Goal: Transaction & Acquisition: Purchase product/service

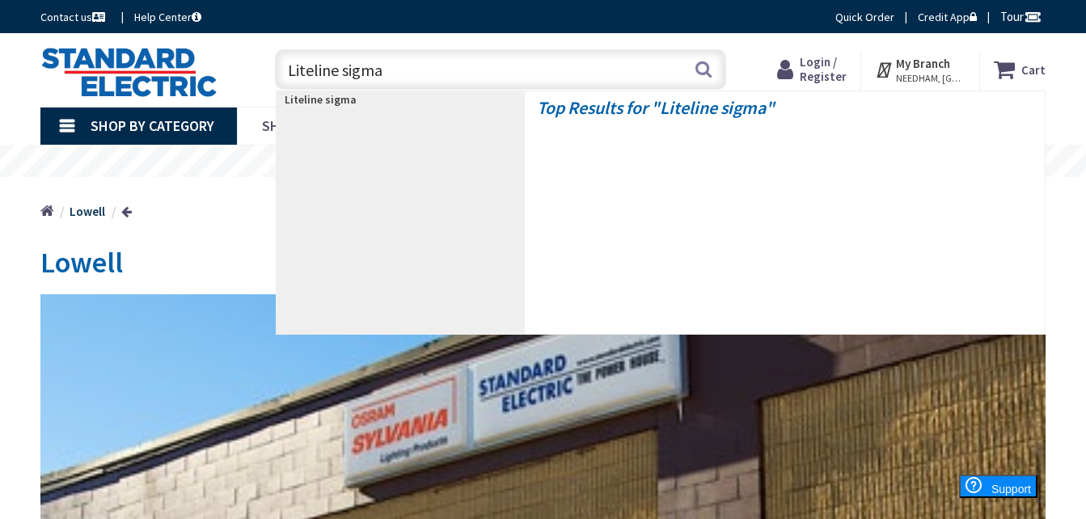
type input "Liteline sigma 2"
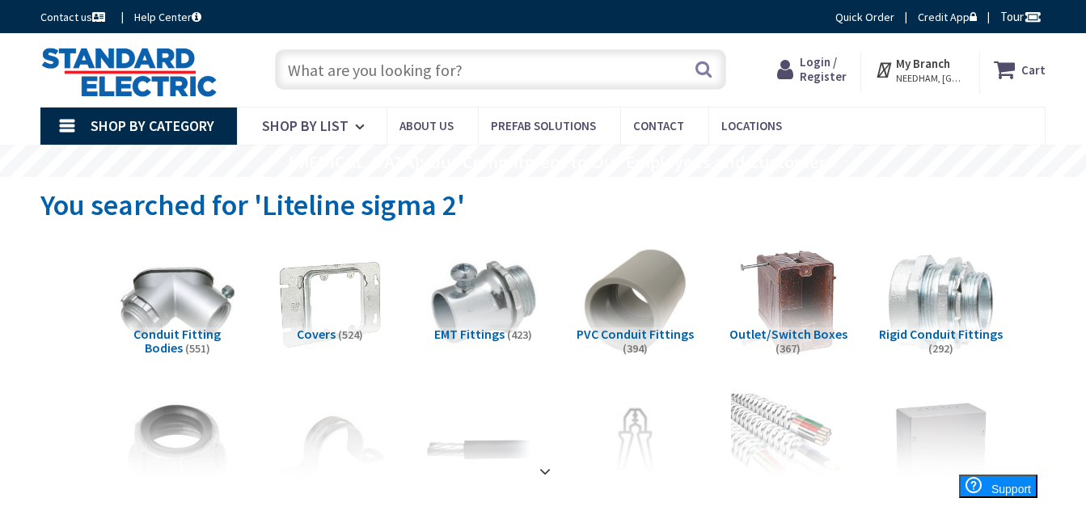
click at [546, 86] on input "text" at bounding box center [500, 69] width 451 height 40
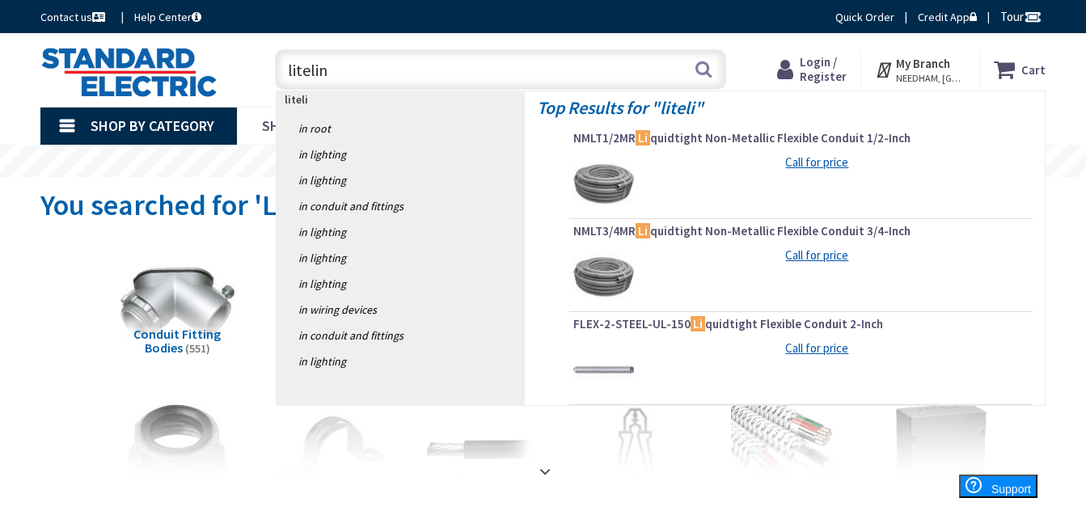
type input "liteline"
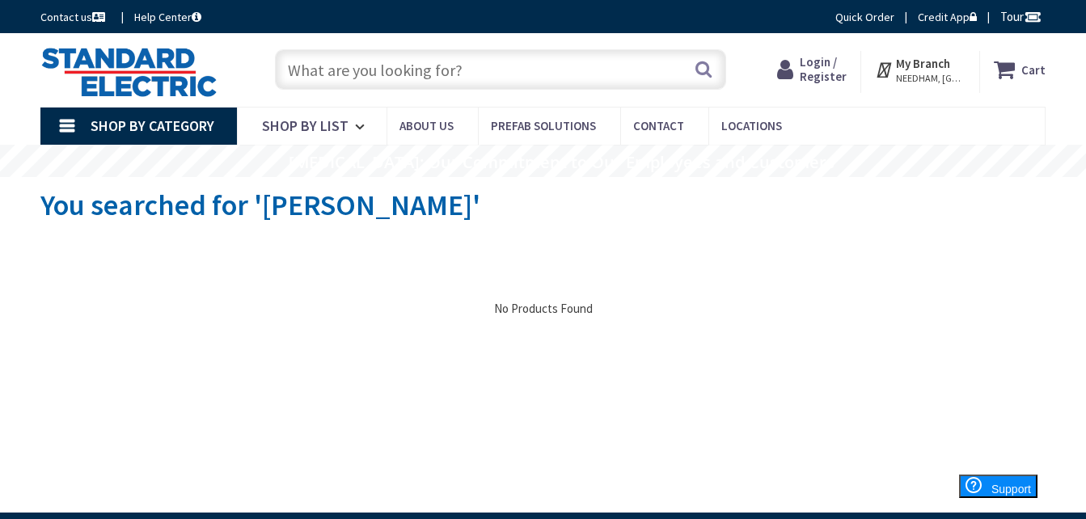
click at [74, 129] on link "Shop By Category" at bounding box center [138, 126] width 197 height 37
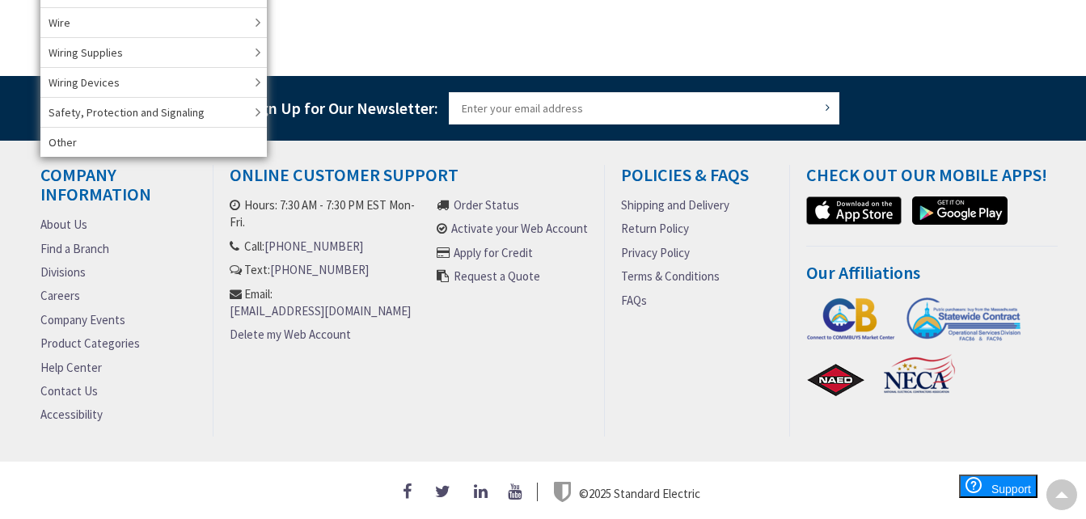
scroll to position [444, 0]
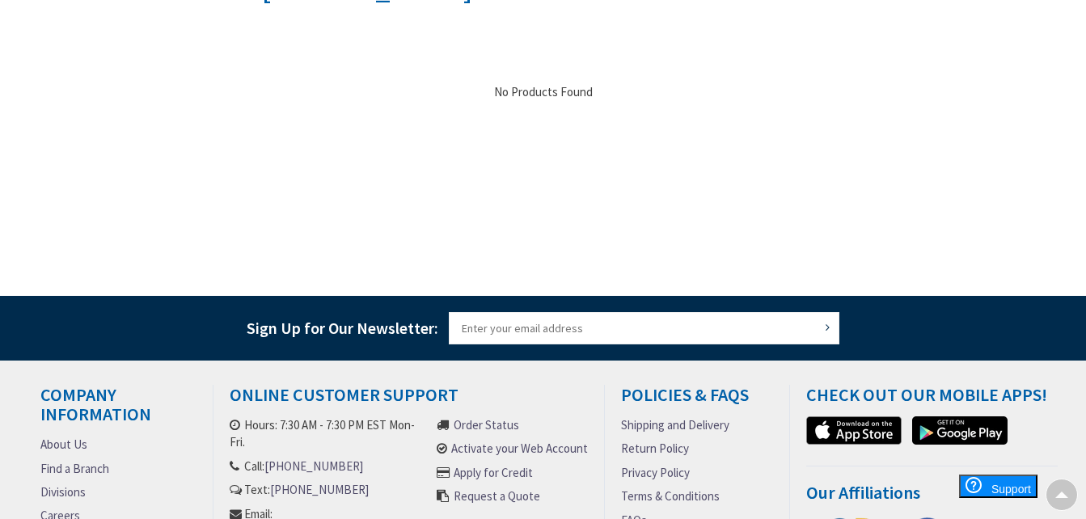
scroll to position [0, 0]
